Goal: Task Accomplishment & Management: Manage account settings

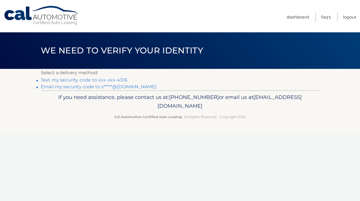
click at [94, 80] on link "Text my security code to xxx-xxx-4316" at bounding box center [84, 79] width 87 height 5
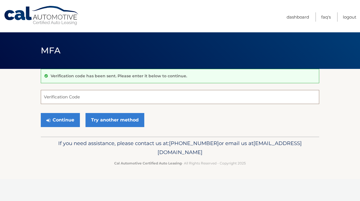
click at [85, 96] on input "Verification Code" at bounding box center [180, 97] width 278 height 14
click at [348, 17] on link "Logout" at bounding box center [349, 16] width 13 height 9
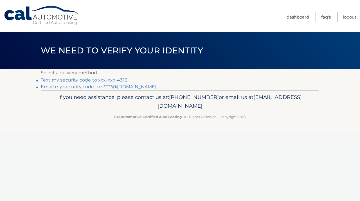
click at [93, 82] on link "Text my security code to xxx-xxx-4316" at bounding box center [84, 79] width 87 height 5
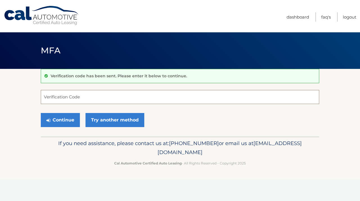
click at [94, 103] on input "Verification Code" at bounding box center [180, 97] width 278 height 14
type input "7"
type input "679161"
click at [66, 121] on button "Continue" at bounding box center [60, 120] width 39 height 14
